Goal: Task Accomplishment & Management: Use online tool/utility

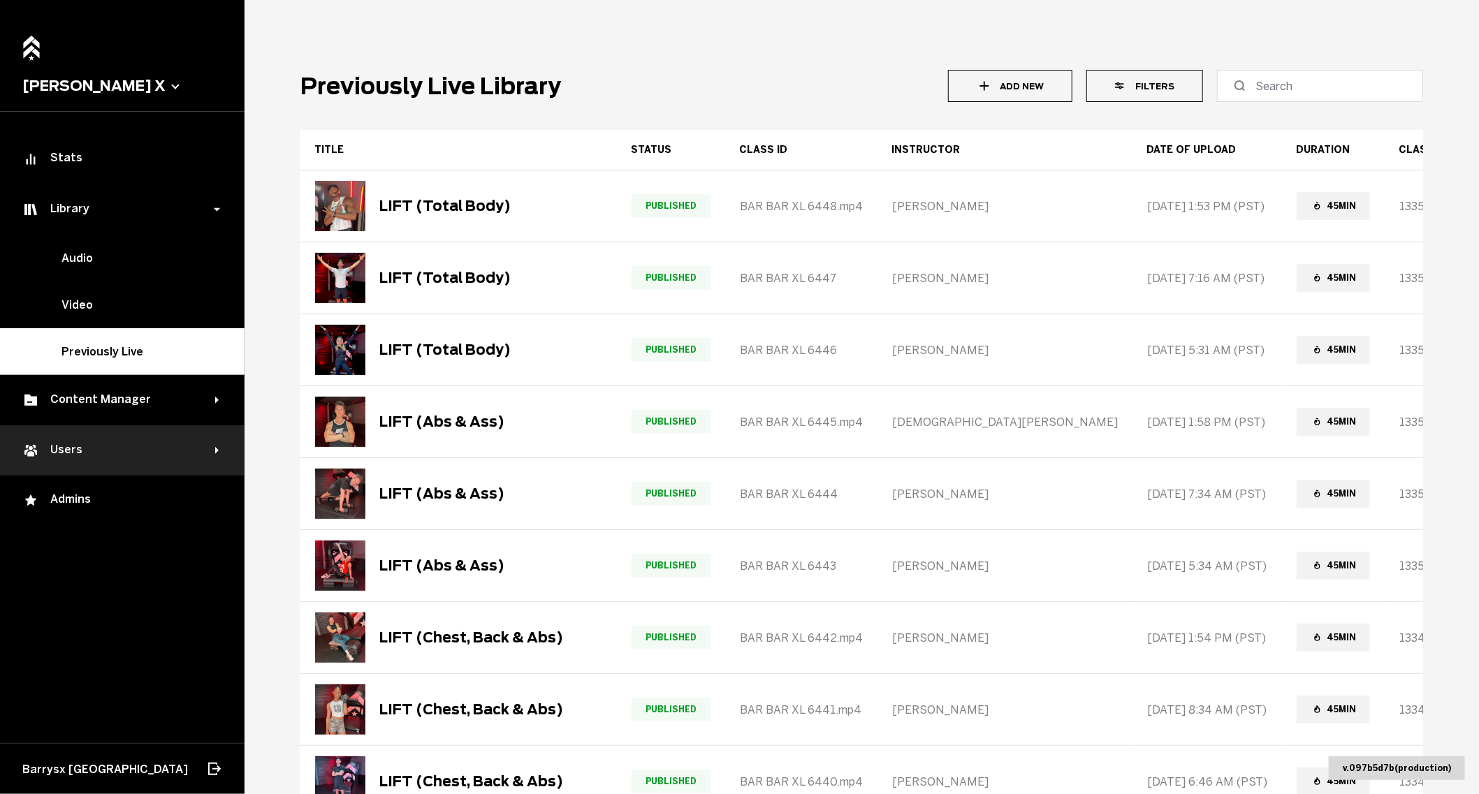
click at [143, 450] on div "Users" at bounding box center [118, 450] width 193 height 17
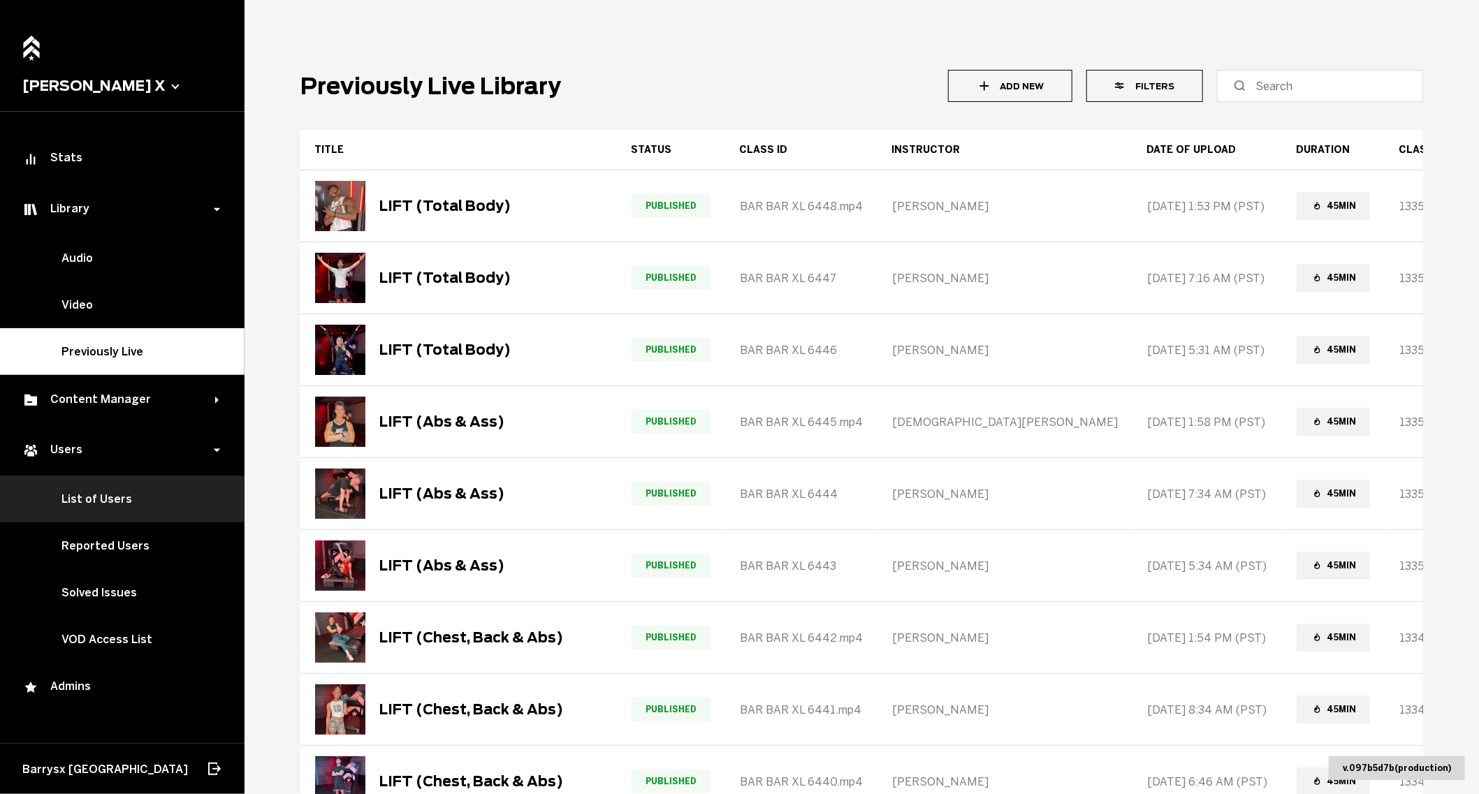
click at [126, 498] on link "List of Users" at bounding box center [122, 499] width 245 height 47
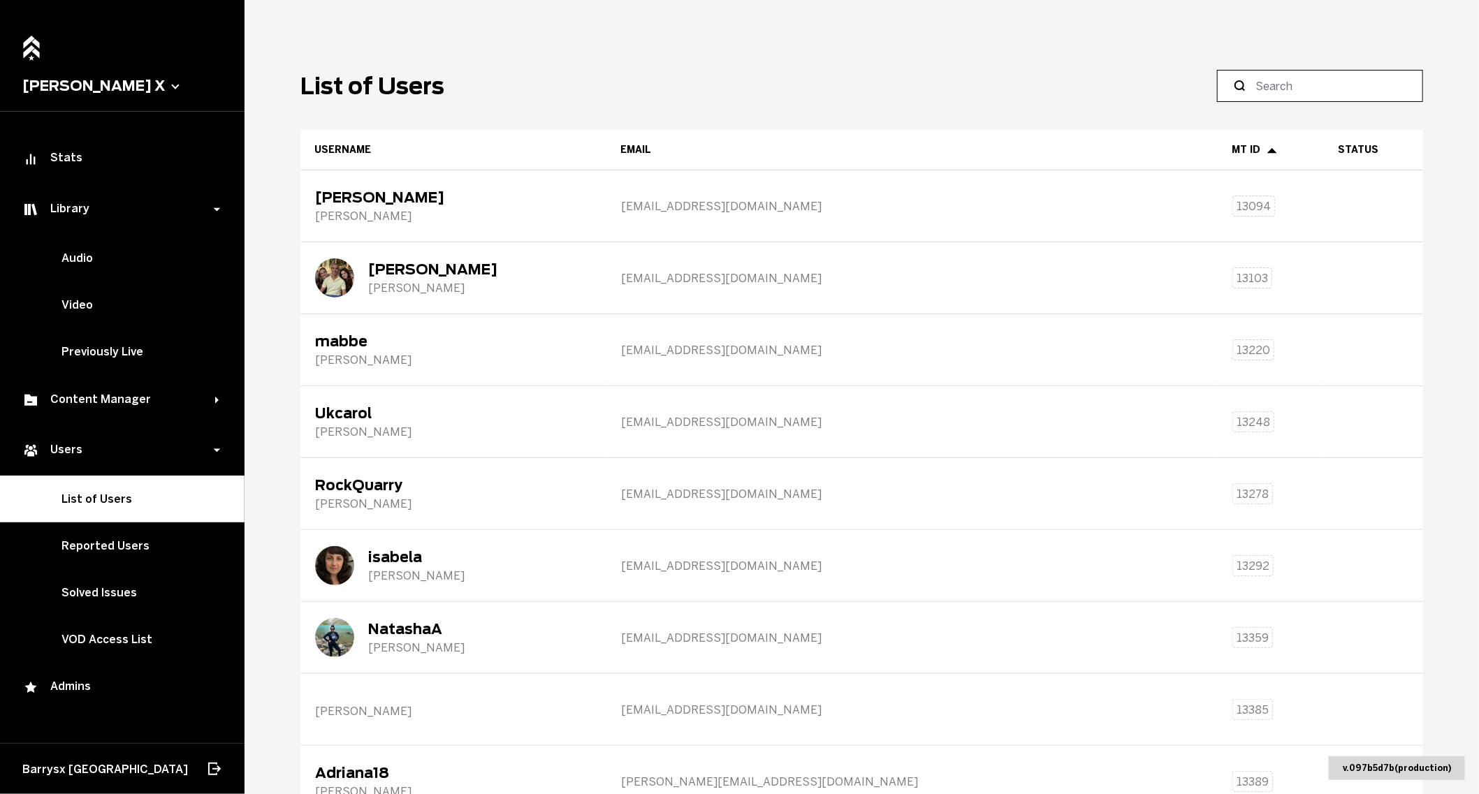
click at [1293, 92] on input at bounding box center [1325, 86] width 139 height 17
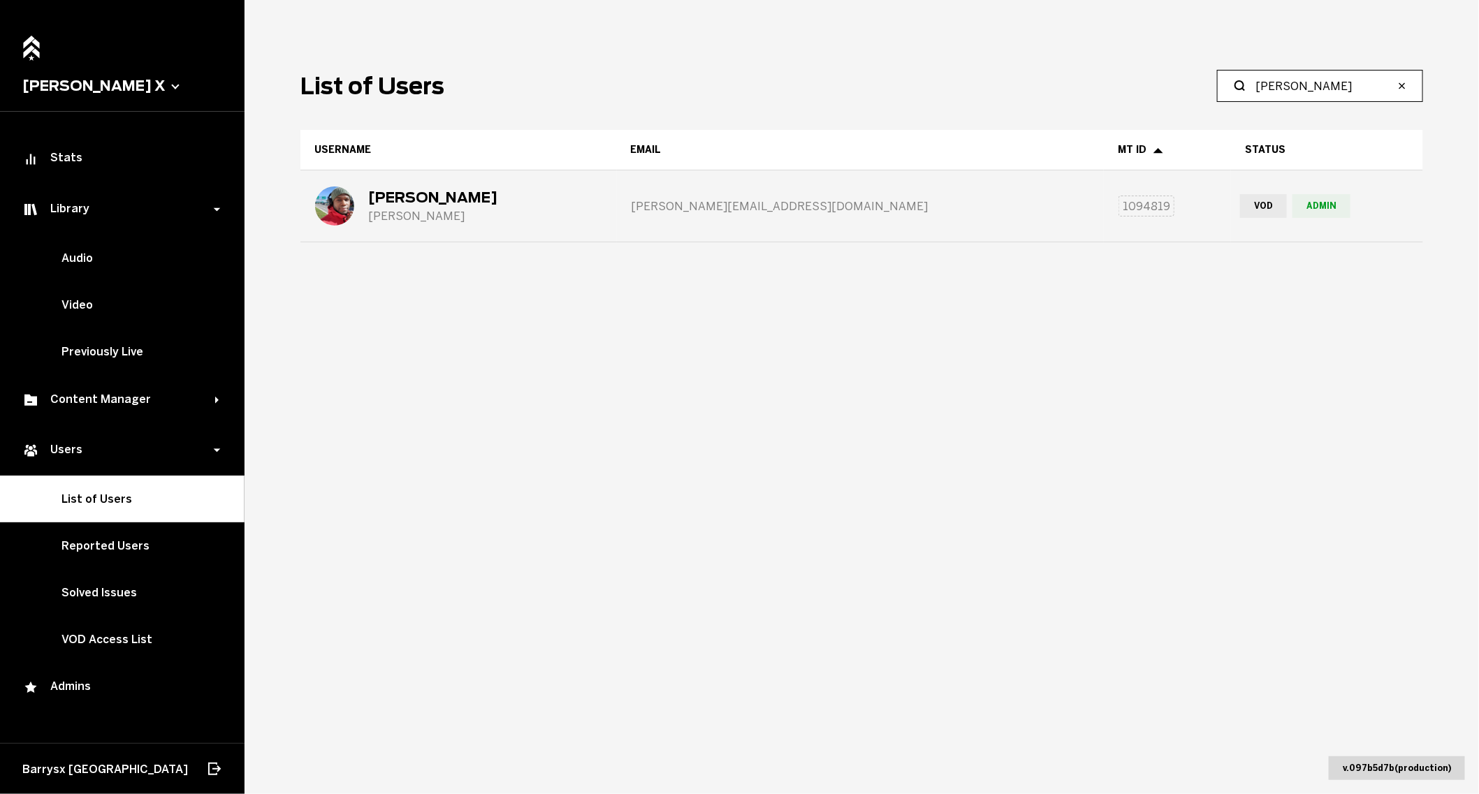
type input "[PERSON_NAME]"
click at [582, 213] on div "[PERSON_NAME]" at bounding box center [458, 206] width 315 height 70
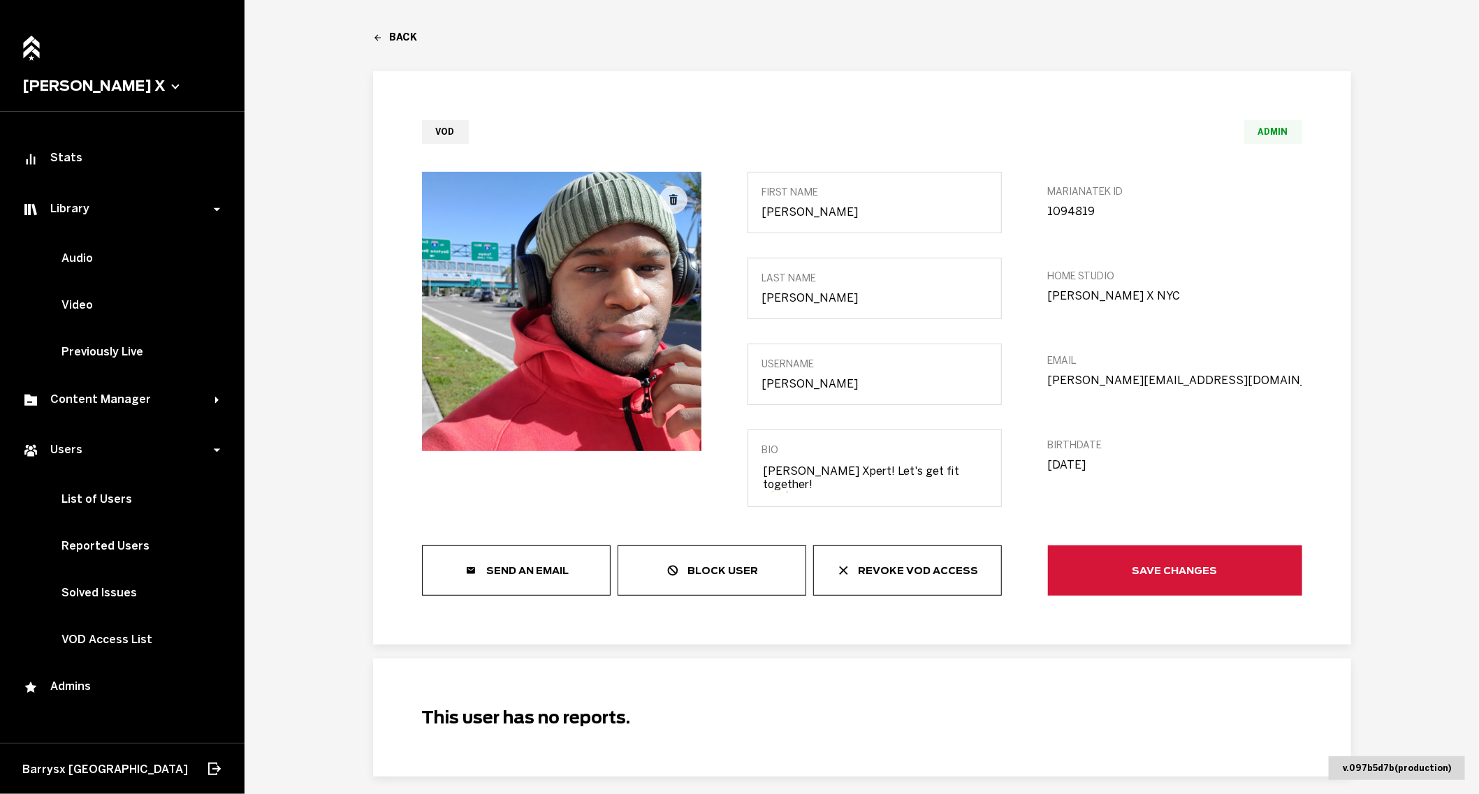
scroll to position [43, 0]
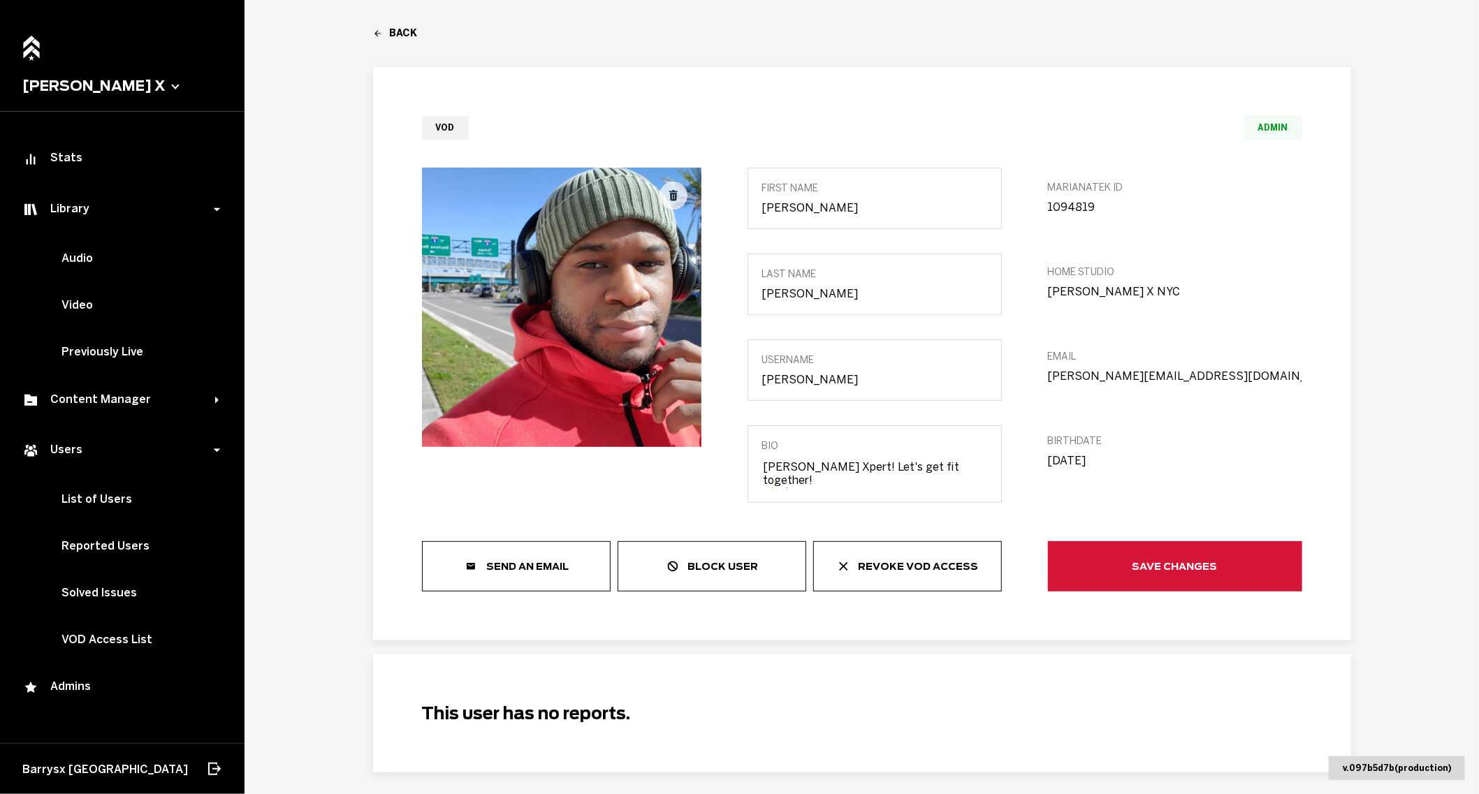
click at [400, 26] on main "Back [URL][DOMAIN_NAME] VOD Admin first Name [PERSON_NAME] last Name [PERSON_NA…" at bounding box center [862, 397] width 1235 height 794
click at [398, 31] on link "Back" at bounding box center [862, 33] width 978 height 12
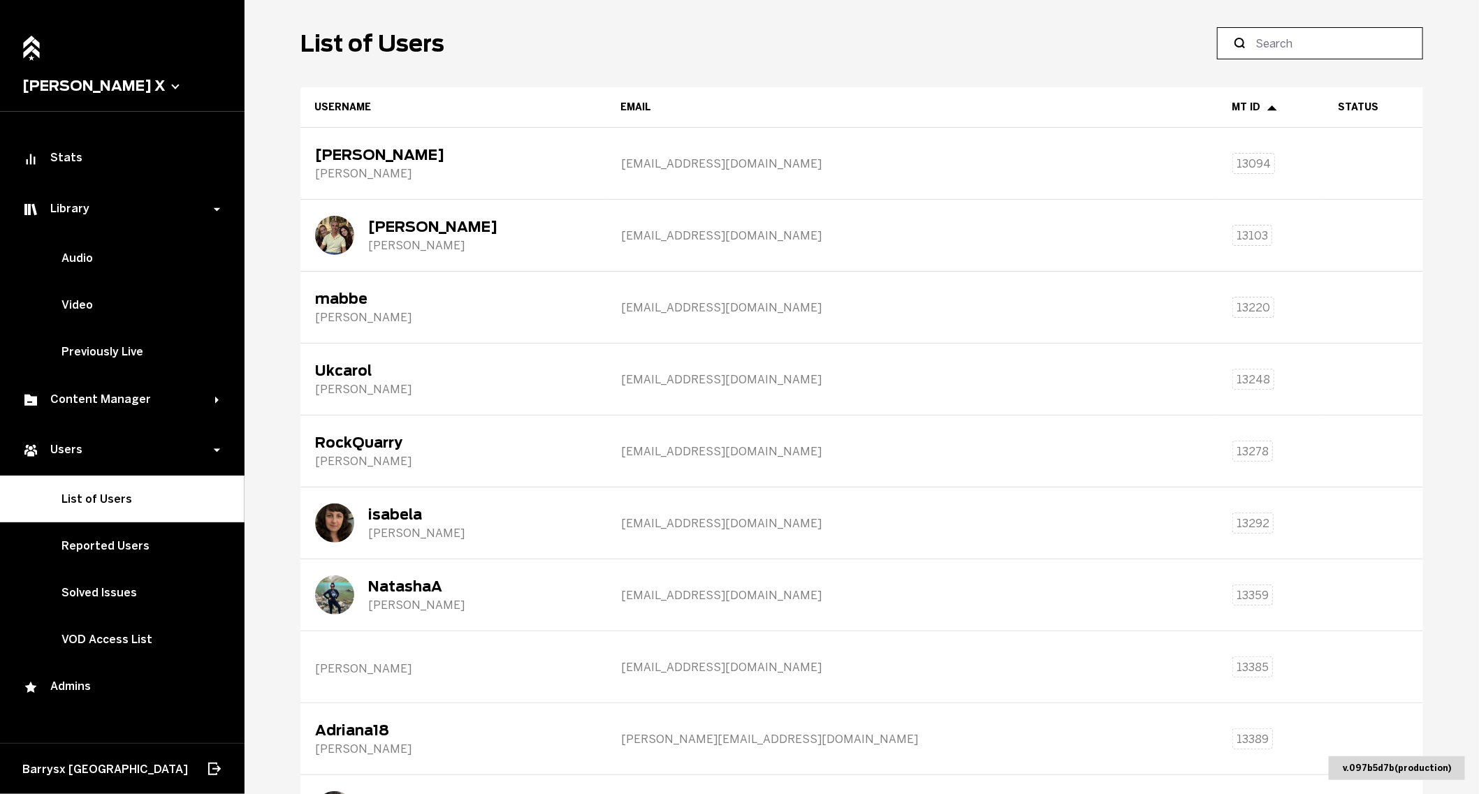
click at [1307, 45] on input at bounding box center [1325, 43] width 139 height 17
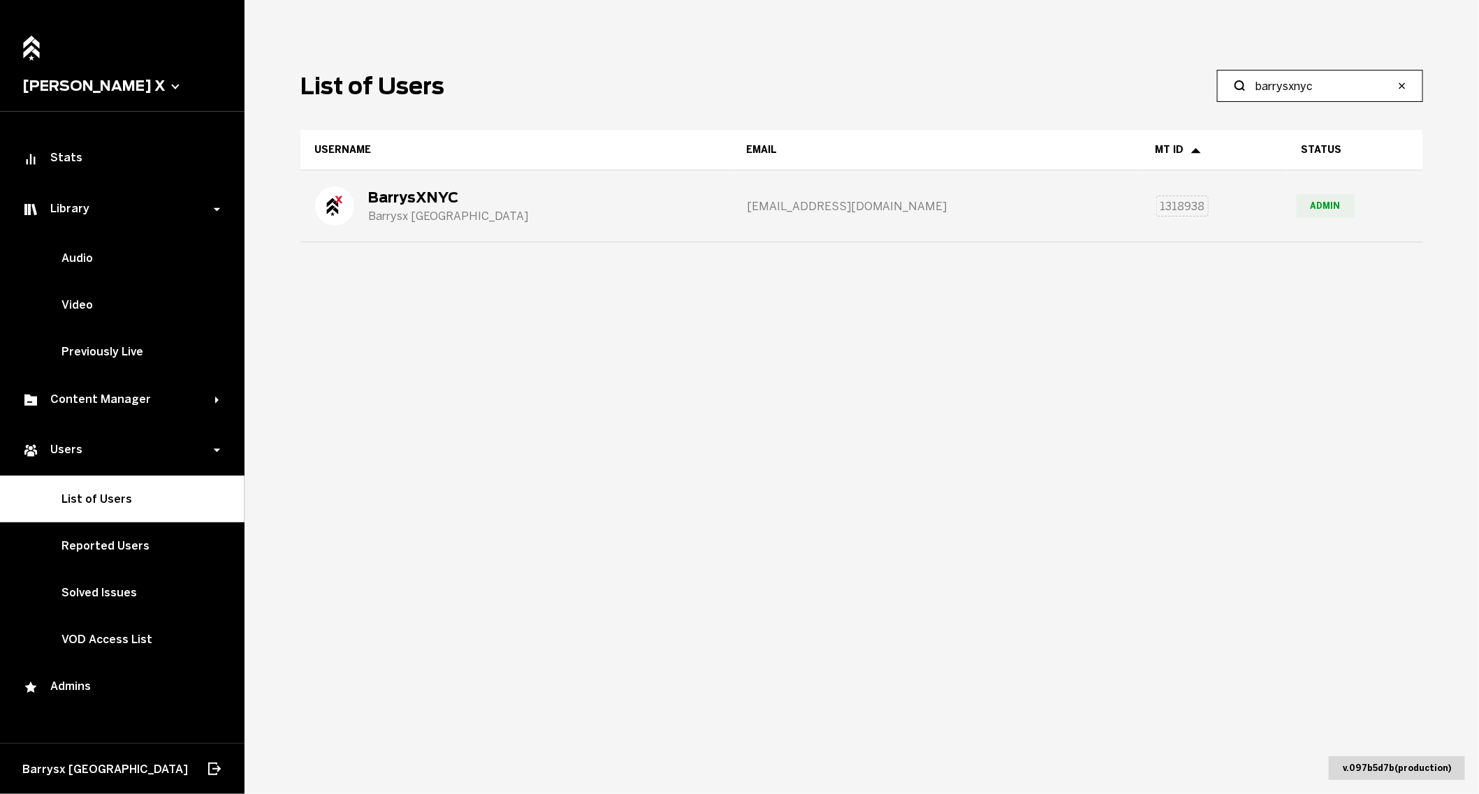
type input "barrysxnyc"
click at [650, 190] on div "BarrysXNYC Barrysx [GEOGRAPHIC_DATA]" at bounding box center [516, 206] width 430 height 70
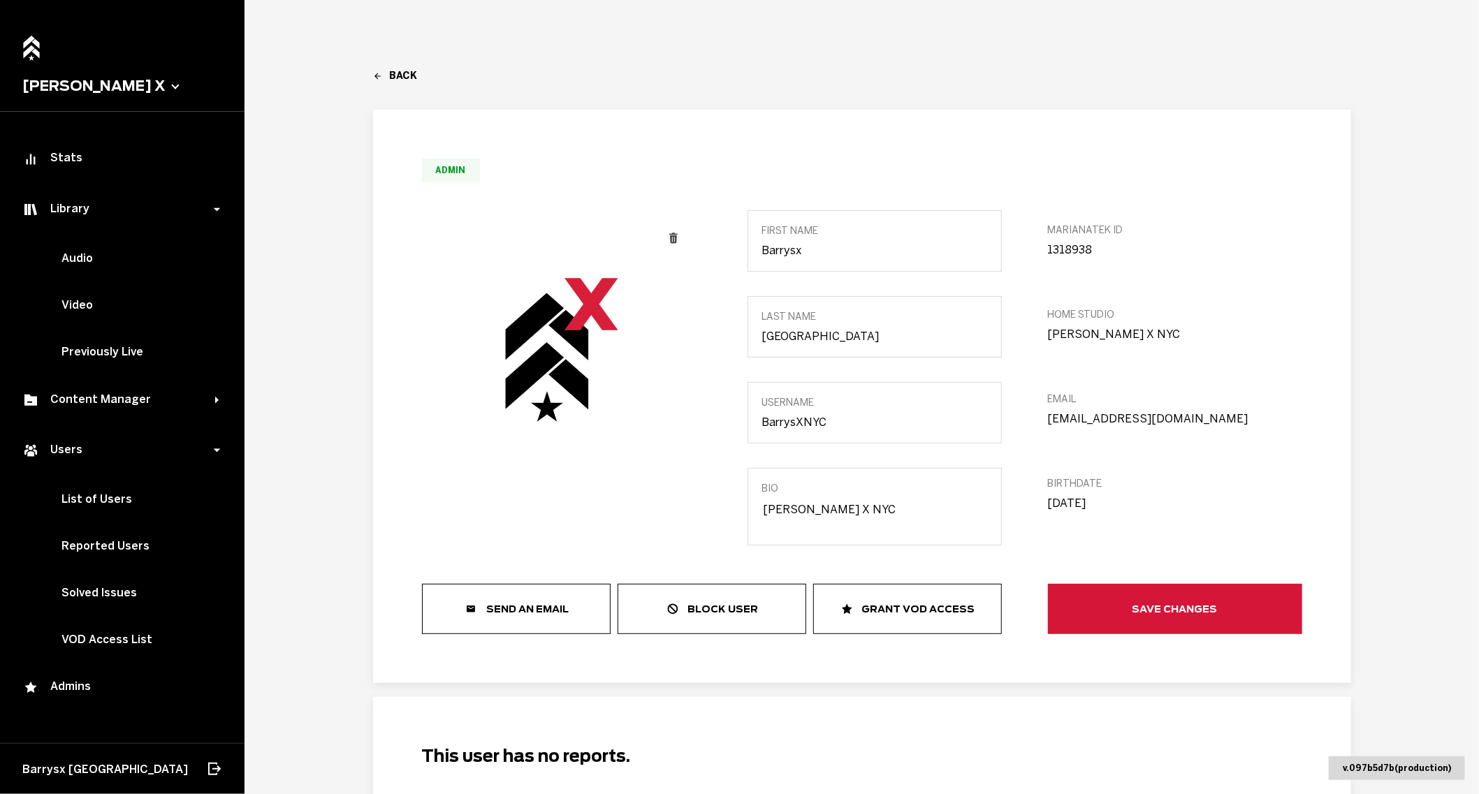
click at [915, 620] on button "Grant VOD Access" at bounding box center [907, 609] width 189 height 50
